Goal: Task Accomplishment & Management: Manage account settings

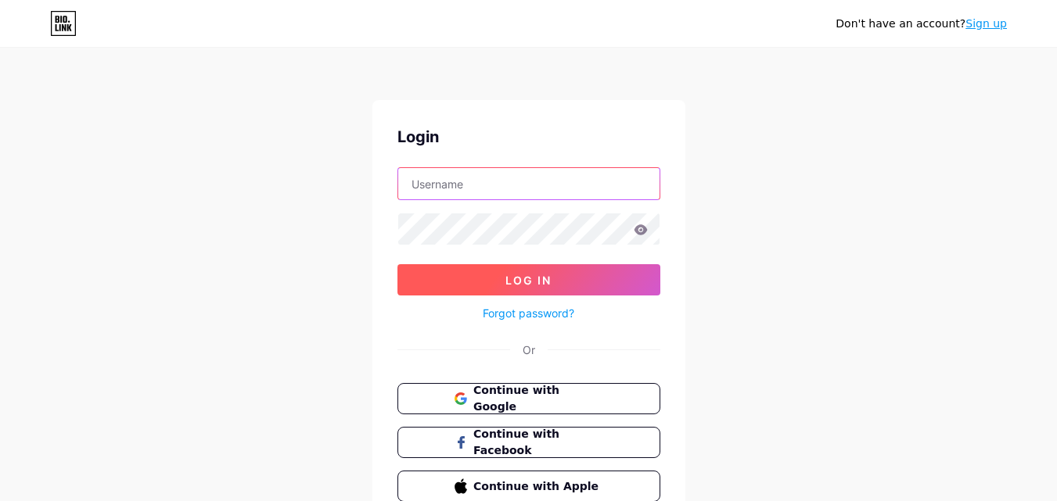
type input "vivinlaurenuk@gmail.com"
click at [544, 277] on span "Log In" at bounding box center [528, 280] width 46 height 13
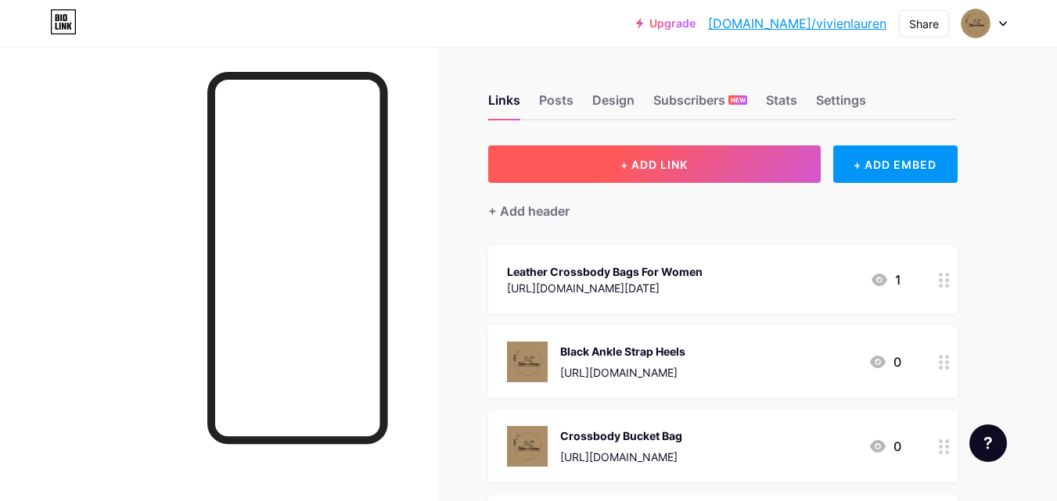
click at [653, 163] on span "+ ADD LINK" at bounding box center [653, 164] width 67 height 13
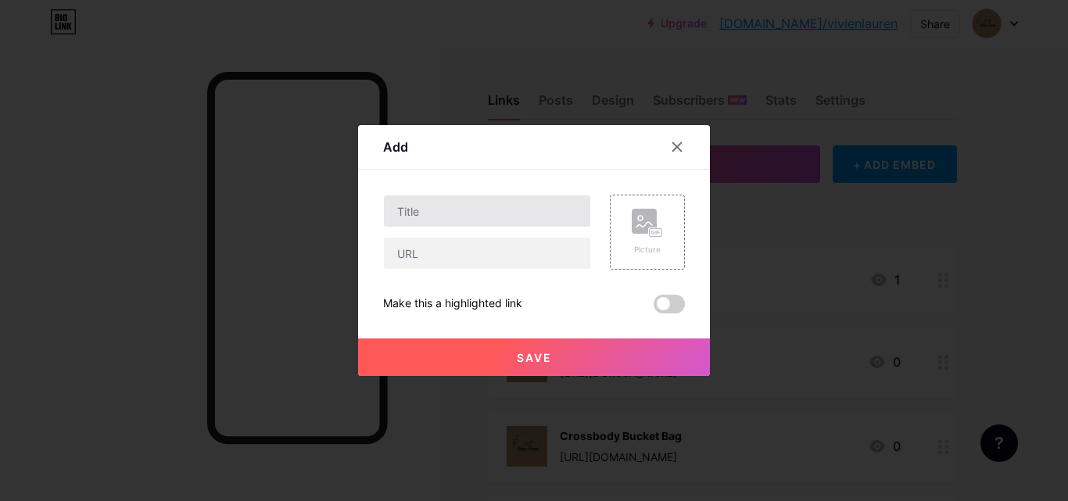
click at [490, 226] on div at bounding box center [487, 211] width 208 height 33
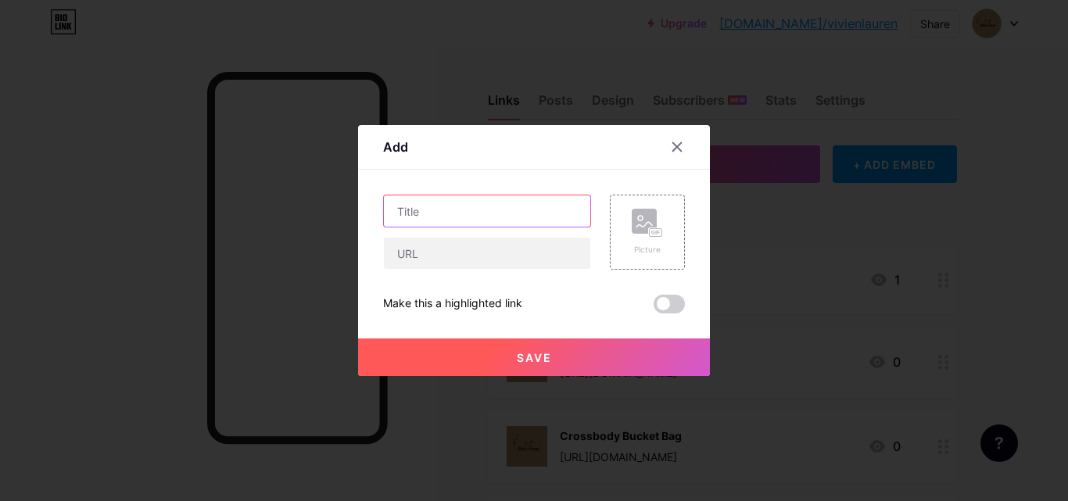
click at [433, 219] on input "text" at bounding box center [487, 211] width 207 height 31
paste input "red heels"
click at [417, 214] on input "red heels" at bounding box center [487, 211] width 207 height 31
type input "Red Heels"
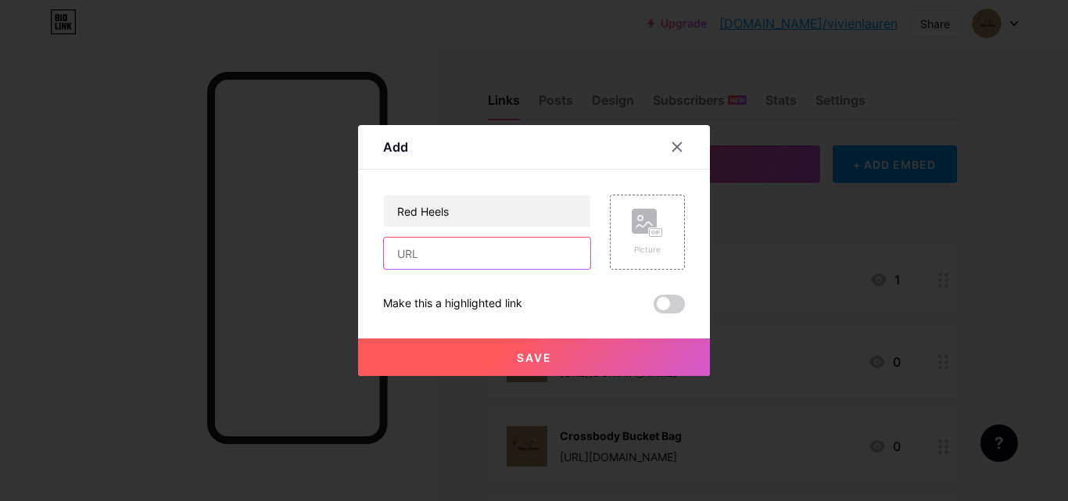
click at [458, 246] on input "text" at bounding box center [487, 253] width 207 height 31
paste input "https://vivienlauren.bcz.com/2025/08/14/seasonal-styling-tips-for-wearing-red-b…"
type input "https://vivienlauren.bcz.com/2025/08/14/seasonal-styling-tips-for-wearing-red-b…"
click at [656, 308] on span at bounding box center [669, 304] width 31 height 19
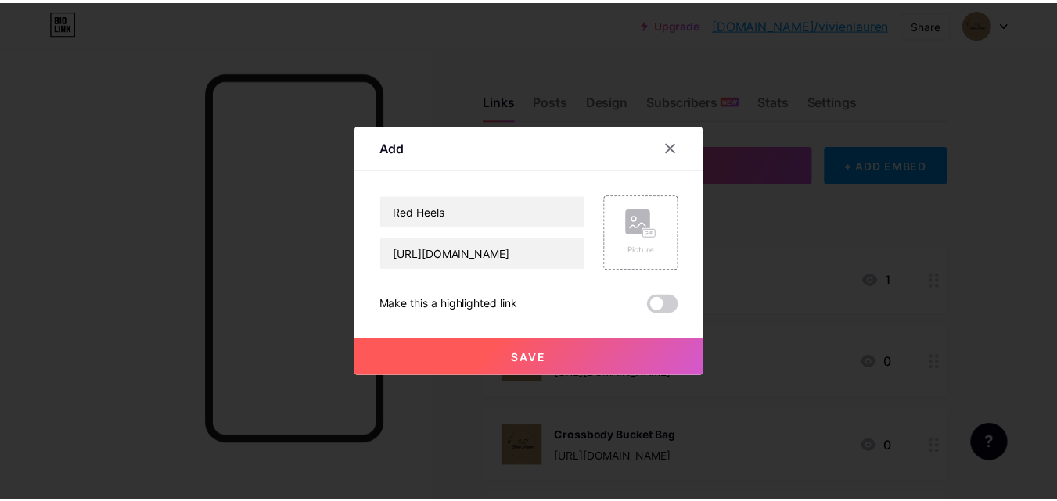
scroll to position [0, 0]
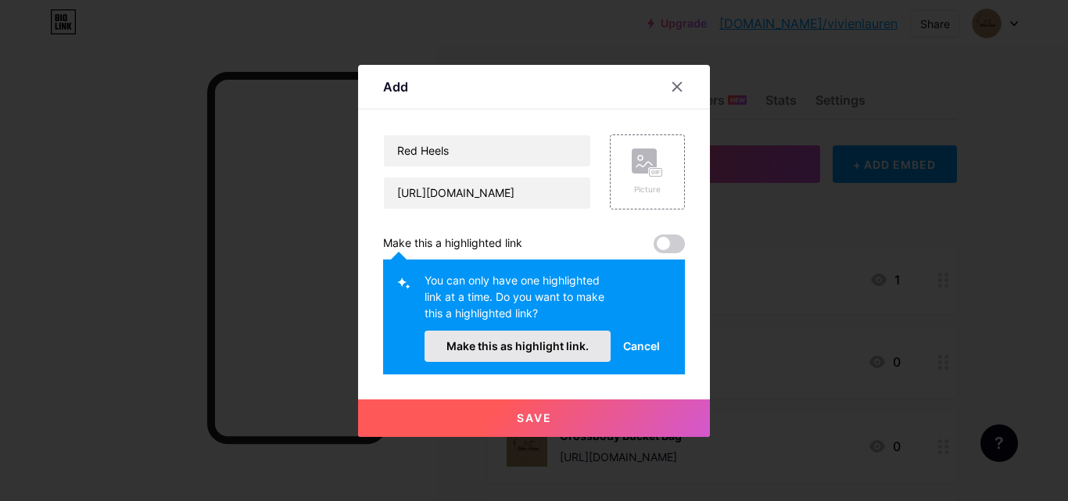
click at [536, 346] on span "Make this as highlight link." at bounding box center [518, 345] width 142 height 13
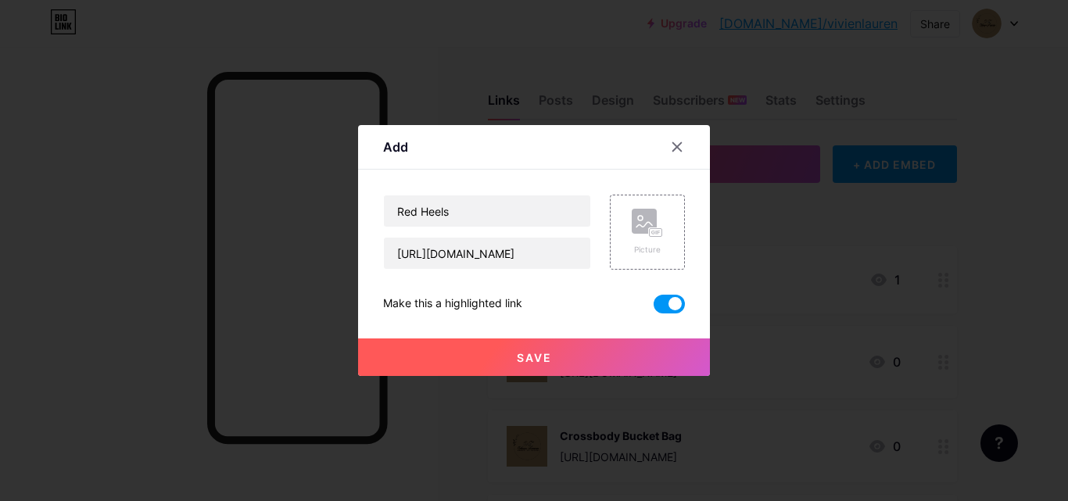
click at [580, 348] on button "Save" at bounding box center [534, 358] width 352 height 38
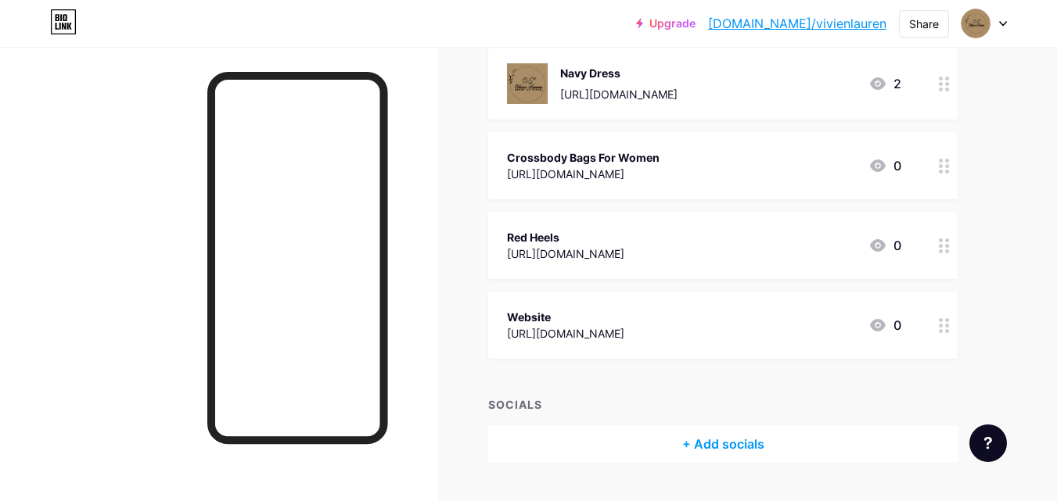
scroll to position [577, 0]
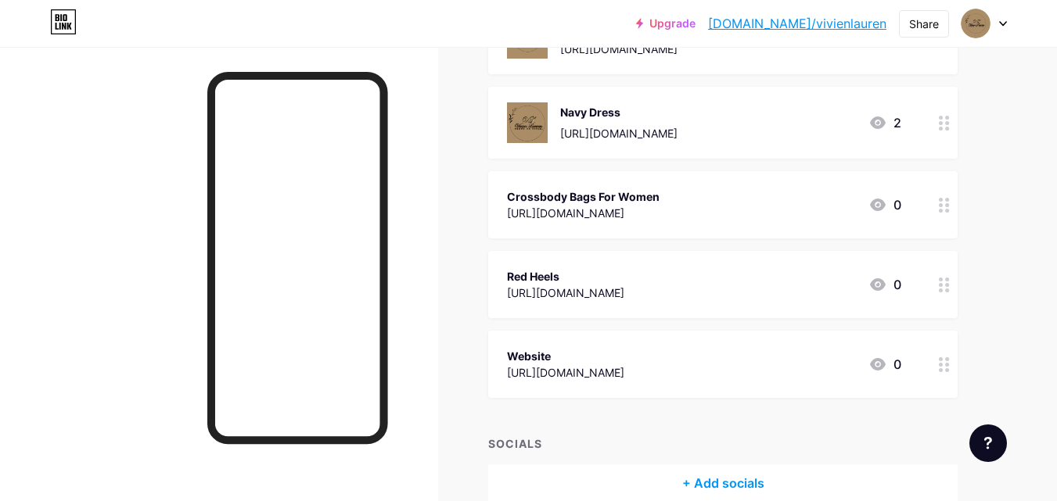
drag, startPoint x: 487, startPoint y: 282, endPoint x: 501, endPoint y: 221, distance: 62.0
click at [501, 221] on div "Links Posts Design Subscribers NEW Stats Settings + ADD LINK + ADD EMBED + Add …" at bounding box center [511, 25] width 1023 height 1111
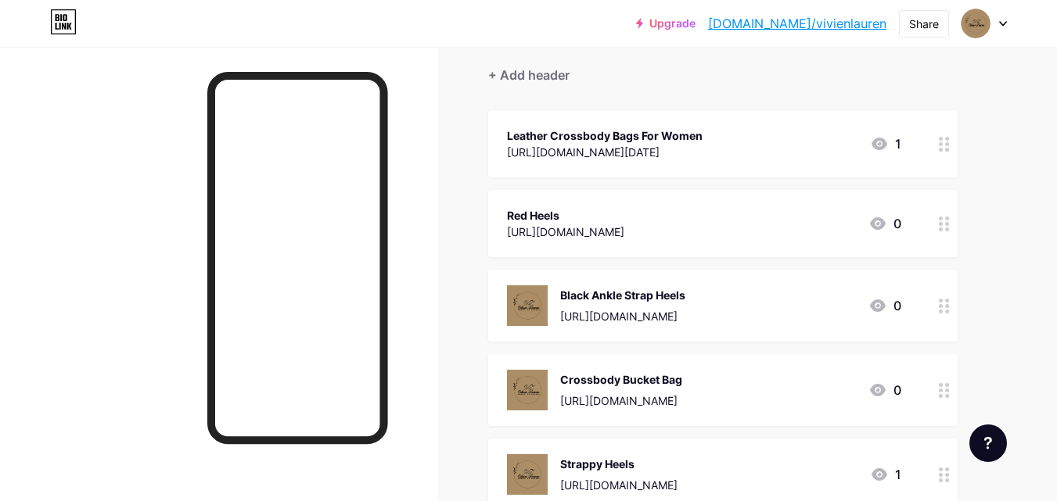
scroll to position [108, 0]
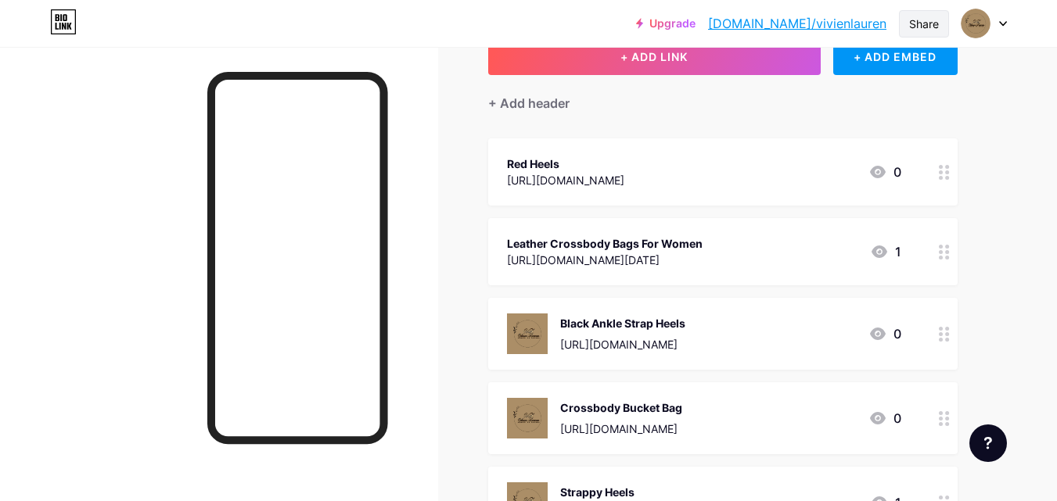
click at [921, 28] on div "Share" at bounding box center [924, 24] width 30 height 16
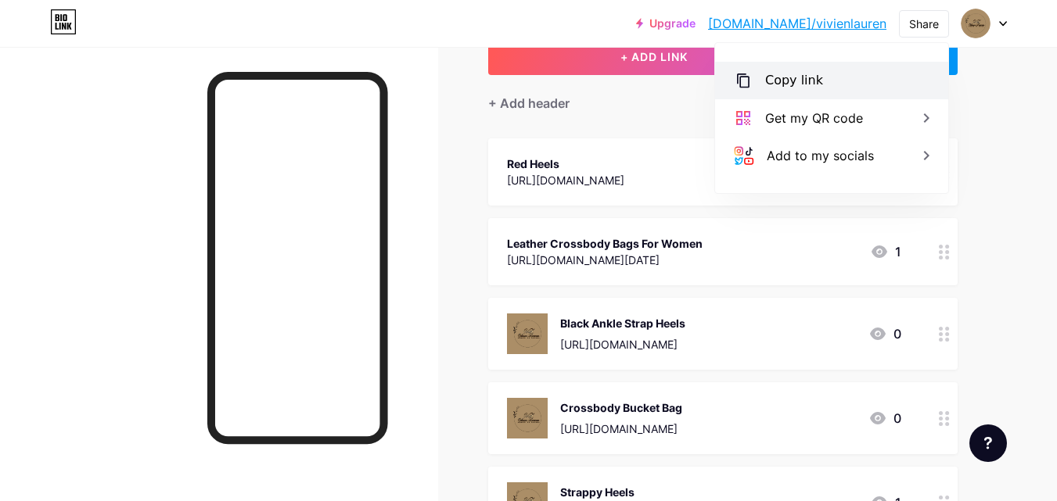
click at [838, 78] on div "Copy link" at bounding box center [831, 81] width 233 height 38
click at [844, 27] on link "[DOMAIN_NAME]/vivienlauren" at bounding box center [797, 23] width 178 height 19
